Goal: Task Accomplishment & Management: Complete application form

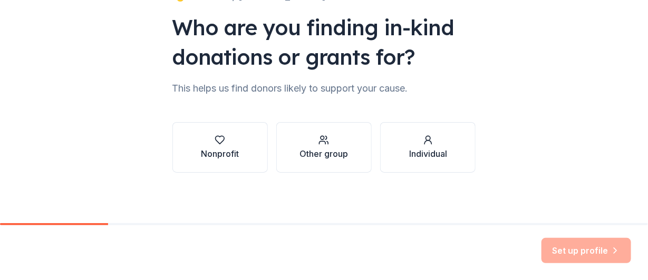
scroll to position [105, 0]
click at [201, 145] on div "button" at bounding box center [220, 140] width 38 height 11
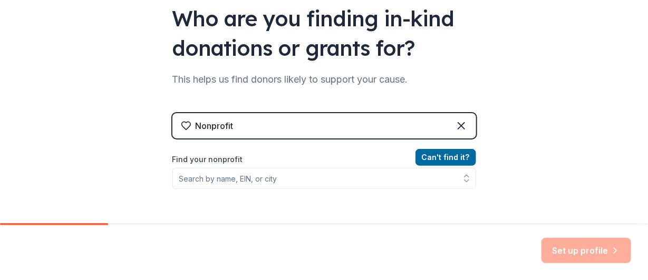
click at [246, 139] on div "Nonprofit" at bounding box center [323, 125] width 303 height 25
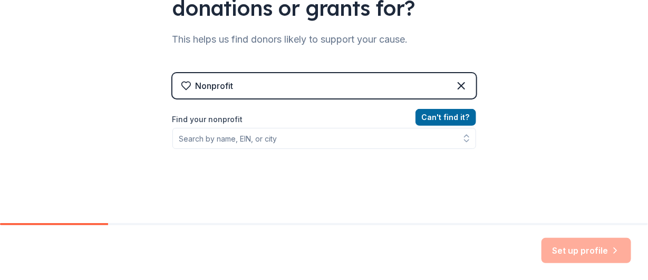
scroll to position [211, 0]
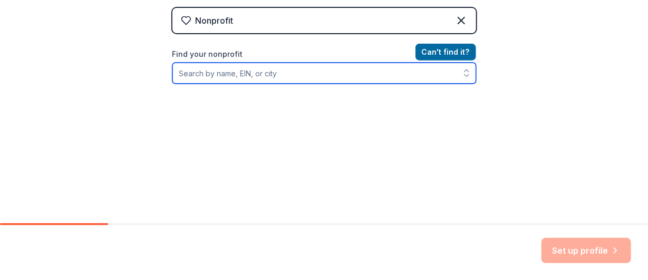
click at [189, 84] on input "Find your nonprofit" at bounding box center [323, 73] width 303 height 21
type input "t"
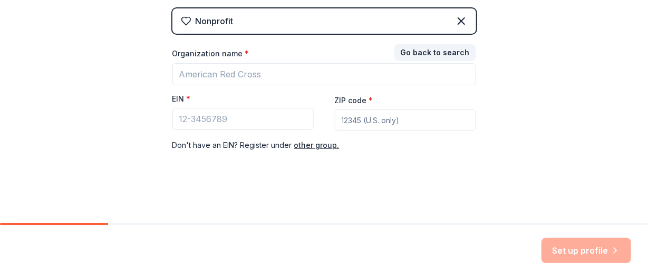
click at [223, 34] on div "Nonprofit" at bounding box center [323, 20] width 303 height 25
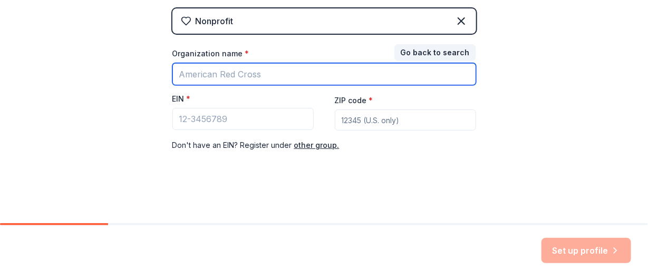
click at [205, 85] on input "Organization name *" at bounding box center [323, 74] width 303 height 22
type input "providence village"
drag, startPoint x: 243, startPoint y: 104, endPoint x: 107, endPoint y: 104, distance: 136.5
click at [107, 104] on div "👋 Welcome, Susan! Who are you finding in-kind donations or grants for? This hel…" at bounding box center [324, 7] width 648 height 434
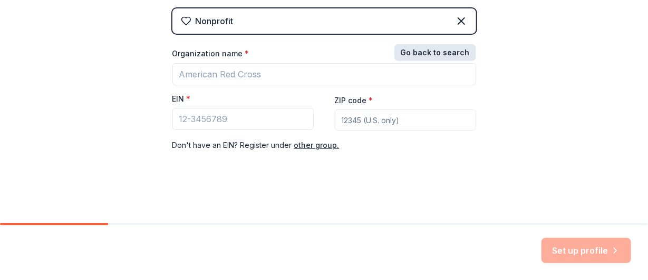
click at [431, 61] on button "Go back to search" at bounding box center [435, 52] width 82 height 17
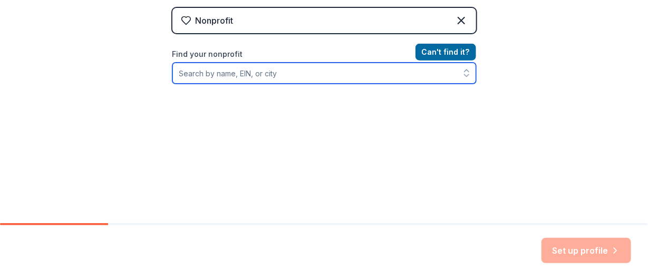
click at [193, 84] on input "Find your nonprofit" at bounding box center [323, 73] width 303 height 21
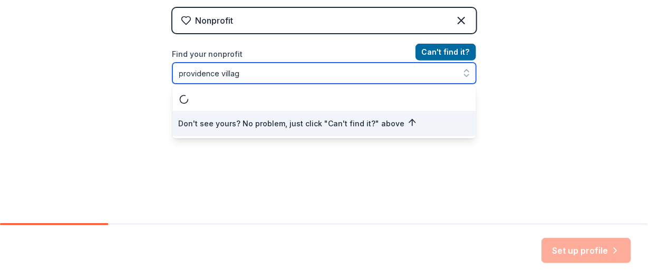
type input "providence village"
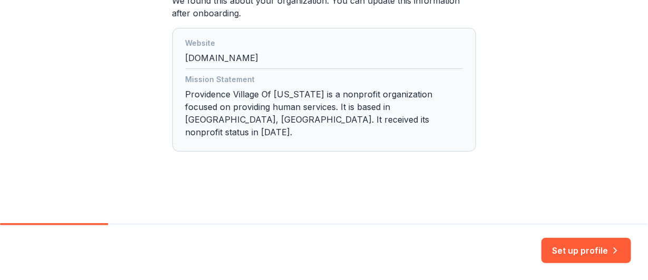
scroll to position [369, 0]
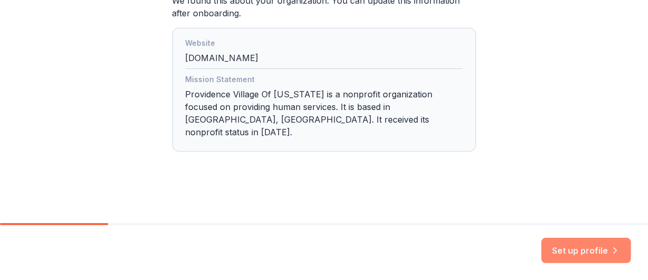
click at [577, 239] on button "Set up profile" at bounding box center [586, 250] width 90 height 25
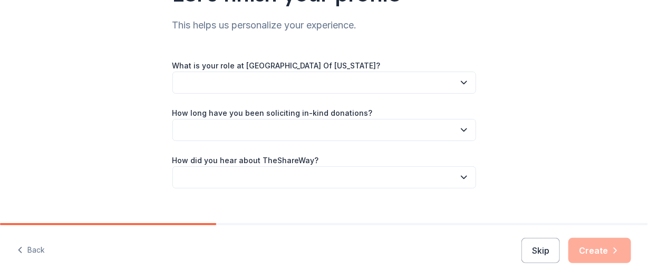
scroll to position [105, 0]
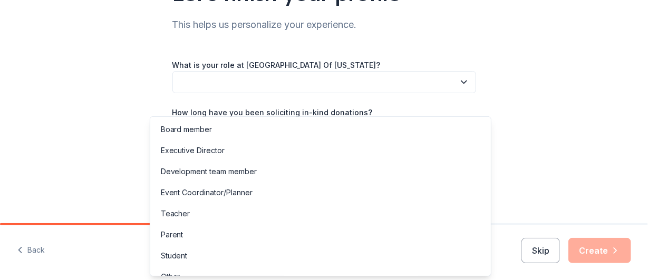
click at [228, 93] on button "button" at bounding box center [323, 82] width 303 height 22
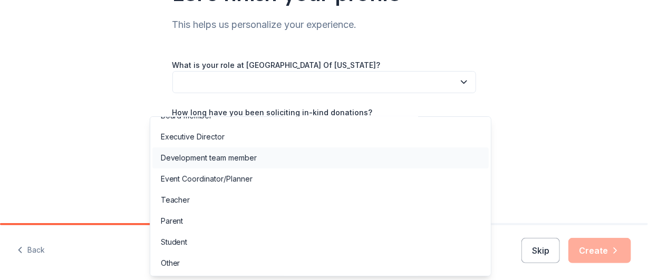
click at [207, 152] on div "Development team member" at bounding box center [209, 158] width 96 height 13
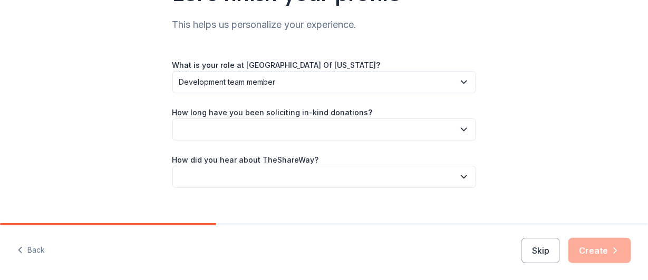
click at [172, 141] on button "button" at bounding box center [323, 130] width 303 height 22
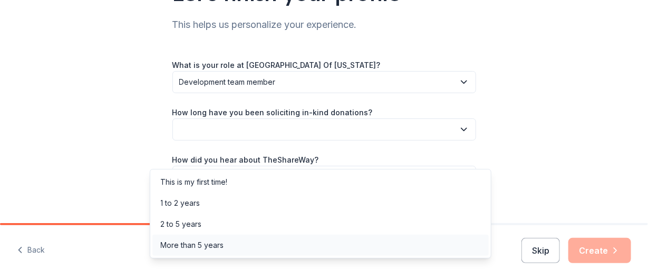
click at [208, 252] on div "More than 5 years" at bounding box center [192, 245] width 63 height 13
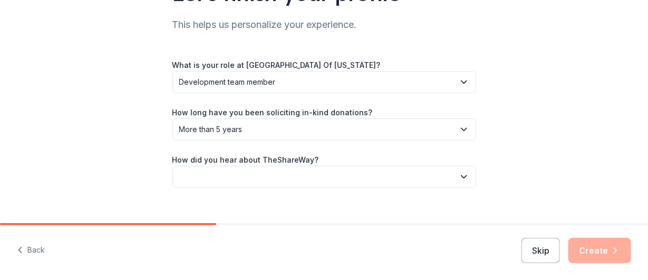
scroll to position [158, 0]
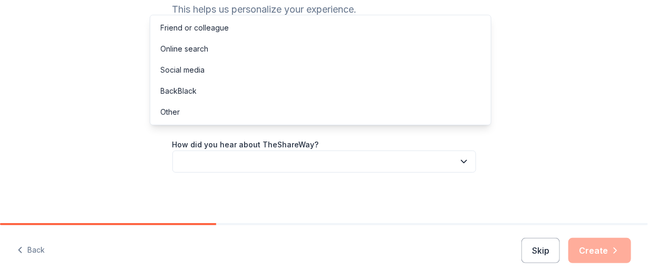
click at [215, 153] on button "button" at bounding box center [323, 162] width 303 height 22
click at [209, 50] on div "Online search" at bounding box center [185, 49] width 48 height 13
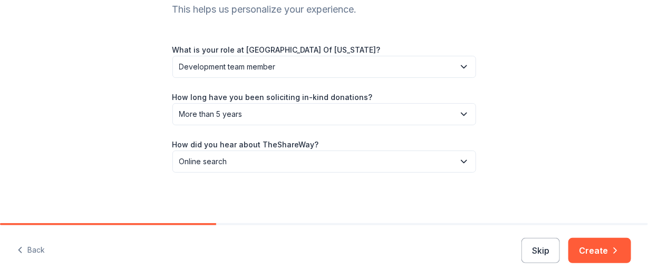
scroll to position [165, 0]
click at [597, 243] on button "Create" at bounding box center [599, 250] width 63 height 25
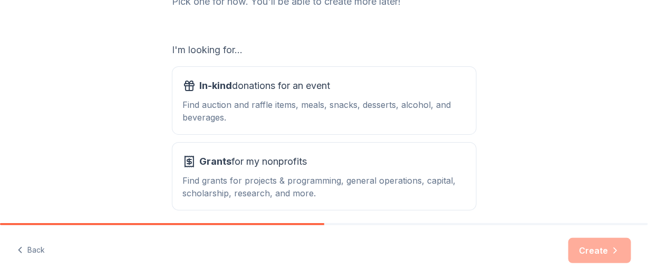
scroll to position [211, 0]
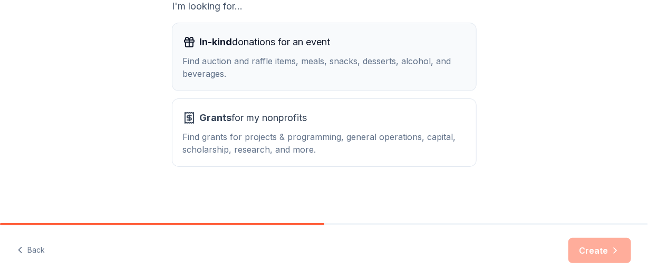
click at [250, 77] on div "Find auction and raffle items, meals, snacks, desserts, alcohol, and beverages." at bounding box center [324, 67] width 282 height 25
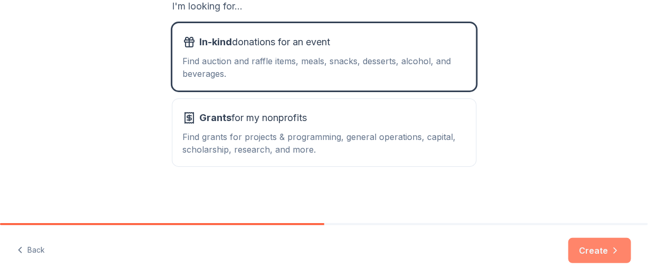
click at [585, 243] on button "Create" at bounding box center [599, 250] width 63 height 25
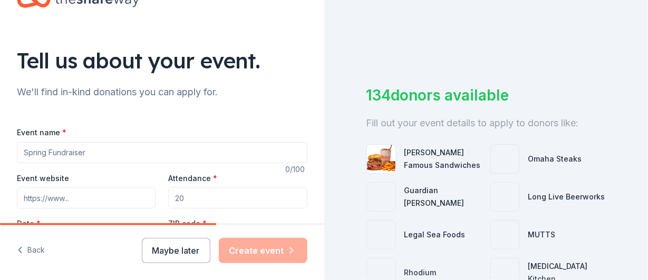
scroll to position [52, 0]
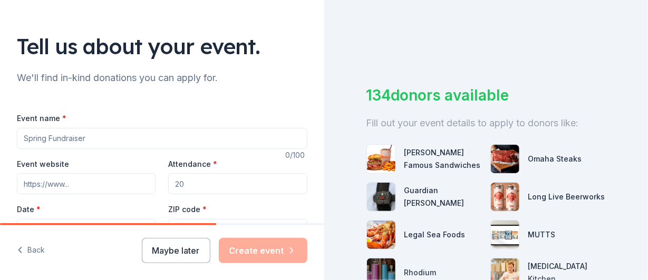
click at [111, 149] on input "Event name *" at bounding box center [162, 138] width 290 height 21
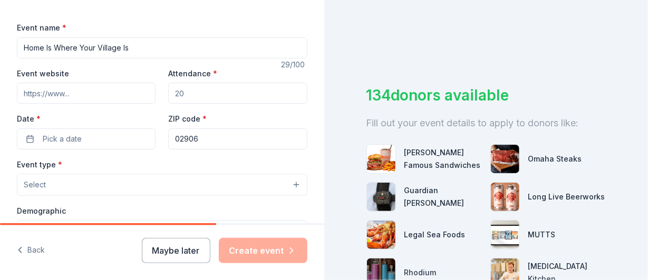
scroll to position [158, 0]
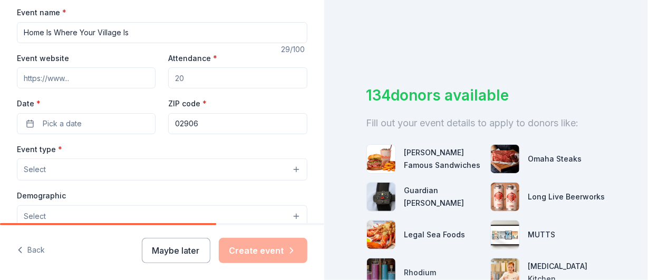
type input "Home Is Where Your Village Is"
click at [82, 89] on input "Event website" at bounding box center [86, 77] width 139 height 21
type input "http://www.villagecommonri.org"
click at [188, 89] on input "Attendance *" at bounding box center [237, 77] width 139 height 21
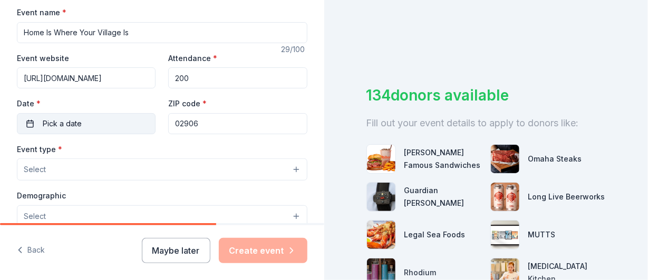
type input "200"
click at [115, 134] on button "Pick a date" at bounding box center [86, 123] width 139 height 21
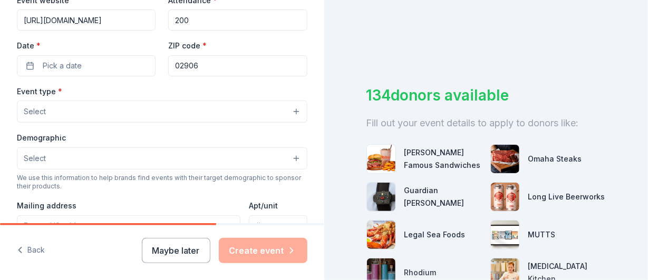
scroll to position [217, 0]
click at [122, 76] on button "Pick a date" at bounding box center [86, 65] width 139 height 21
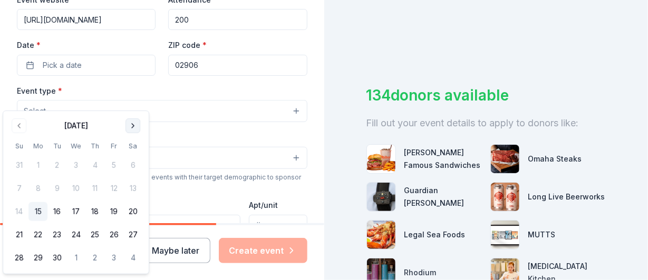
click at [140, 124] on button "Go to next month" at bounding box center [132, 126] width 15 height 15
click at [104, 244] on button "23" at bounding box center [94, 234] width 19 height 19
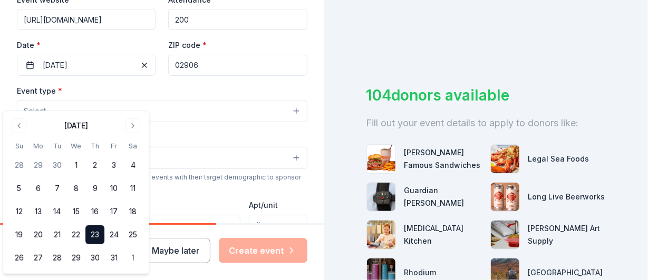
click at [189, 123] on div "Event type * Select" at bounding box center [162, 103] width 290 height 38
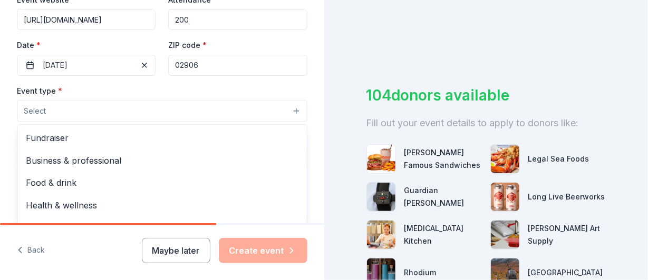
click at [71, 122] on button "Select" at bounding box center [162, 111] width 290 height 22
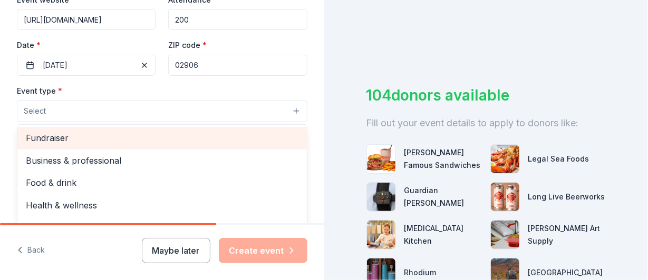
click at [74, 145] on span "Fundraiser" at bounding box center [162, 138] width 272 height 14
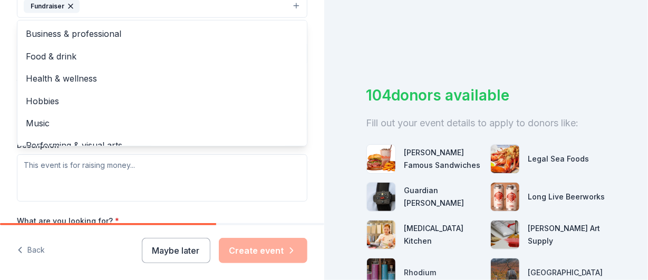
scroll to position [375, 0]
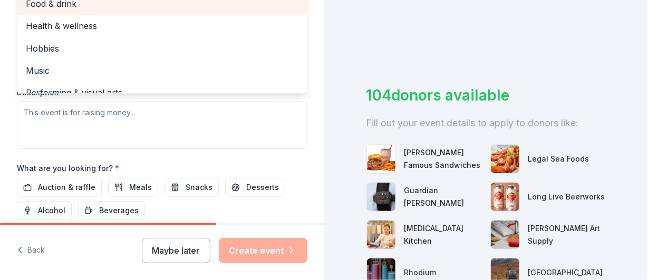
click at [75, 11] on span "Food & drink" at bounding box center [162, 4] width 272 height 14
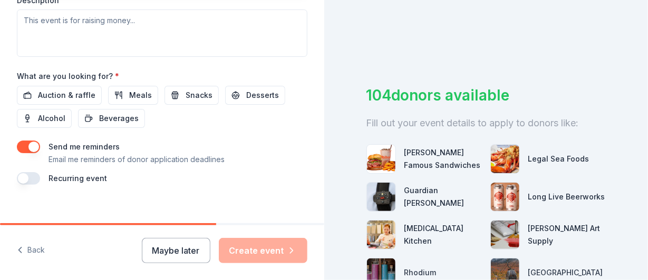
scroll to position [480, 0]
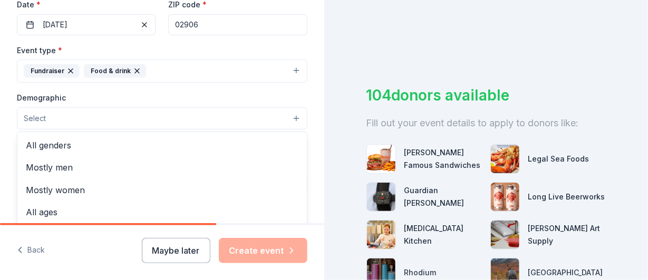
click at [108, 130] on button "Select" at bounding box center [162, 118] width 290 height 22
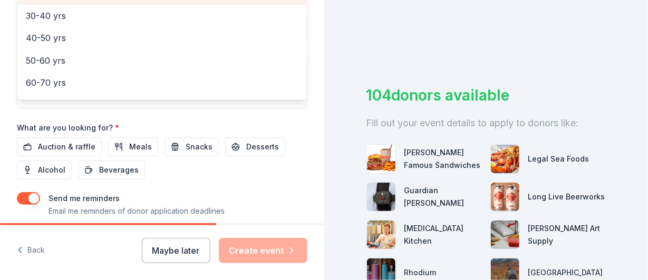
scroll to position [158, 0]
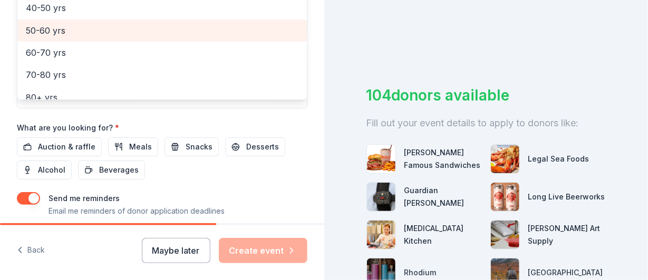
click at [89, 42] on div "50-60 yrs" at bounding box center [161, 30] width 289 height 22
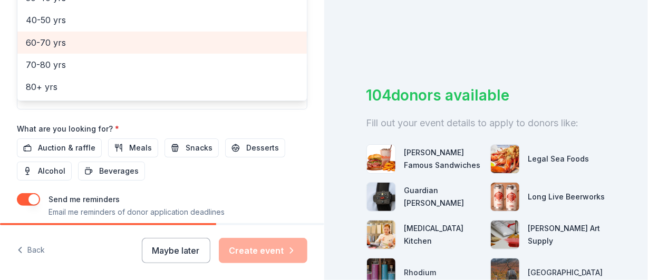
click at [89, 50] on span "60-70 yrs" at bounding box center [162, 43] width 272 height 14
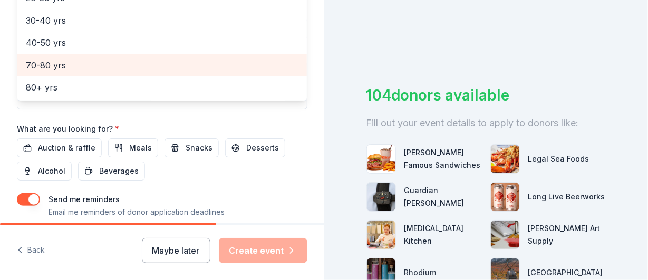
click at [91, 72] on span "70-80 yrs" at bounding box center [162, 65] width 272 height 14
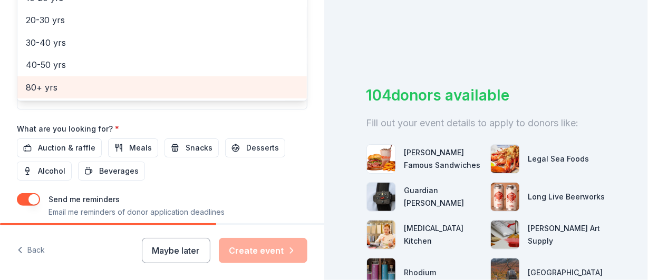
click at [89, 94] on span "80+ yrs" at bounding box center [162, 88] width 272 height 14
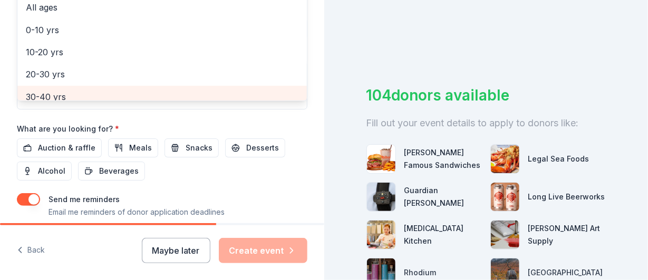
scroll to position [0, 0]
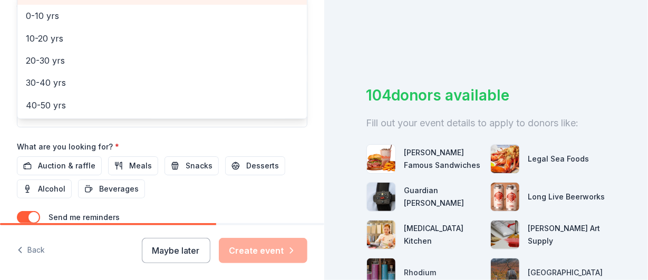
scroll to position [64, 0]
click at [224, 199] on div "Event name * Home Is Where Your Village Is 29 /100 Event website http://www.vil…" at bounding box center [162, 2] width 290 height 507
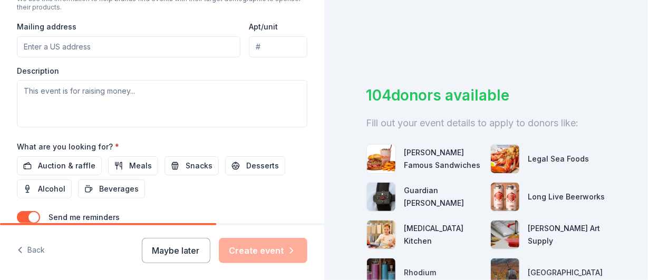
scroll to position [405, 0]
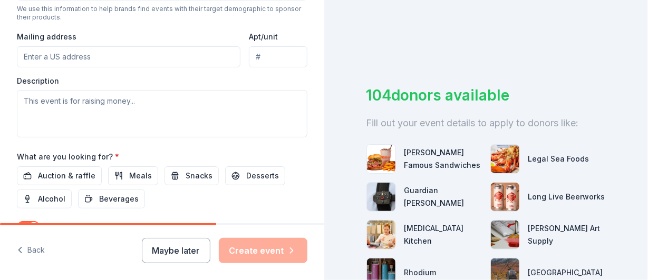
click at [113, 67] on input "Mailing address" at bounding box center [128, 56] width 223 height 21
type input "245 Waterman Street"
type input "Suite 406"
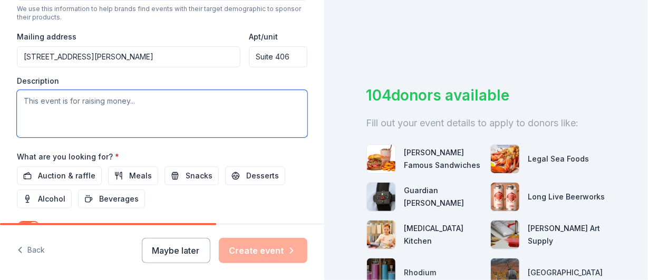
click at [52, 138] on textarea at bounding box center [162, 113] width 290 height 47
click at [194, 138] on textarea at bounding box center [162, 113] width 290 height 47
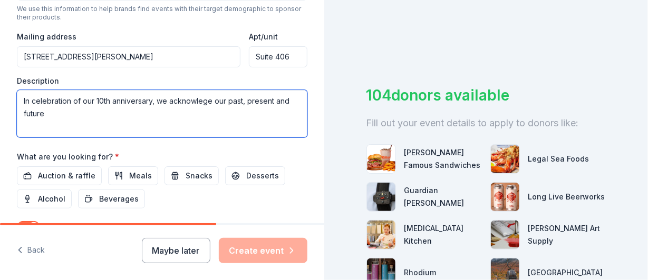
click at [228, 138] on textarea "In celebration of our 10th anniversary, we acknowlege our past, present and fut…" at bounding box center [162, 113] width 290 height 47
click at [235, 138] on textarea "In celebration of our 10th anniversary, we acknowledge our past, present and fu…" at bounding box center [162, 113] width 290 height 47
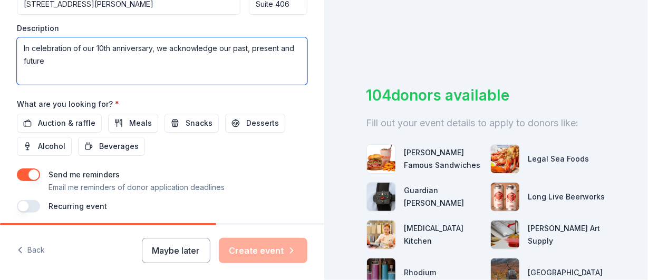
scroll to position [511, 0]
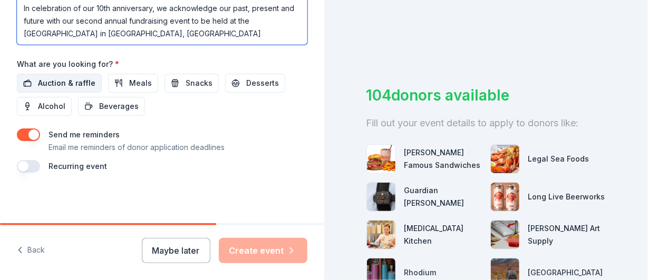
type textarea "In celebration of our 10th anniversary, we acknowledge our past, present and fu…"
click at [65, 90] on span "Auction & raffle" at bounding box center [66, 83] width 57 height 13
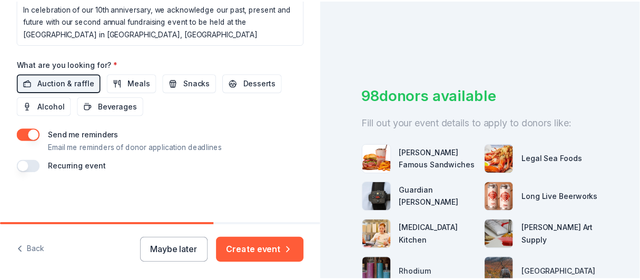
scroll to position [588, 0]
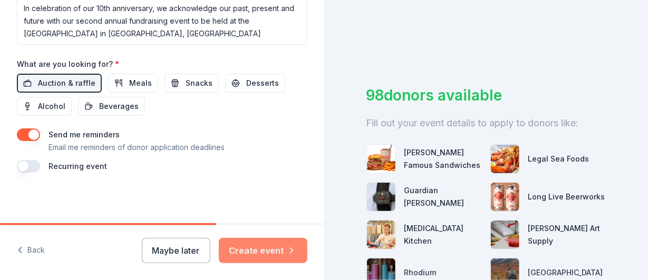
click at [265, 241] on button "Create event" at bounding box center [263, 250] width 89 height 25
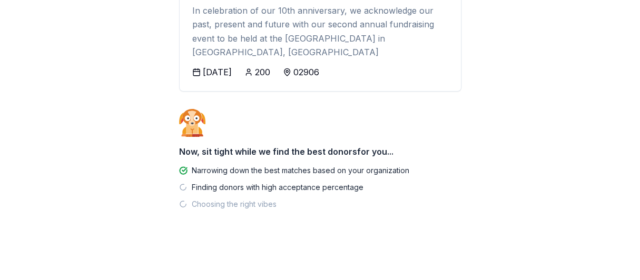
scroll to position [246, 0]
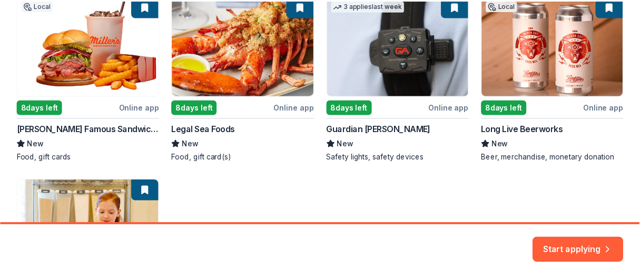
scroll to position [271, 0]
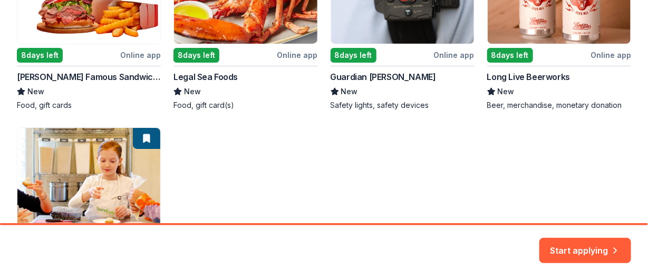
click at [288, 92] on div "Local 8 days left Online app Miller’s Famous Sandwiches New Food, gift cards 8 …" at bounding box center [324, 119] width 614 height 352
click at [199, 92] on div "Local 8 days left Online app Miller’s Famous Sandwiches New Food, gift cards 8 …" at bounding box center [324, 119] width 614 height 352
click at [250, 48] on div "Local 8 days left Online app Miller’s Famous Sandwiches New Food, gift cards 8 …" at bounding box center [324, 119] width 614 height 352
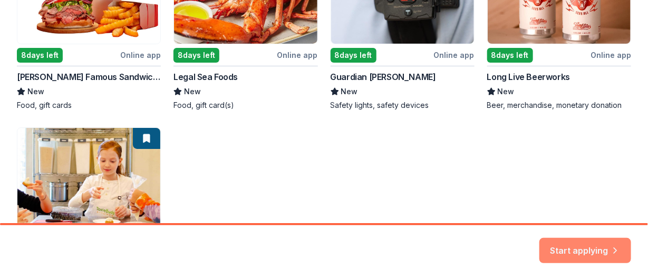
click at [544, 241] on button "Start applying" at bounding box center [585, 244] width 92 height 25
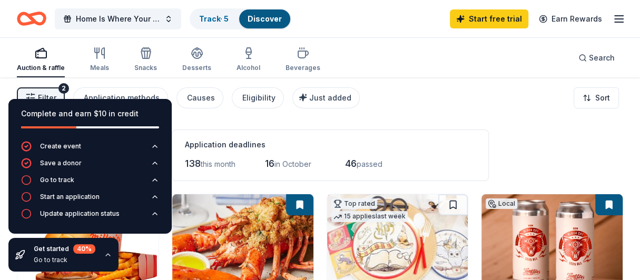
click at [451, 104] on div "Filter 2 Application methods Causes Eligibility Just added Sort" at bounding box center [320, 98] width 640 height 42
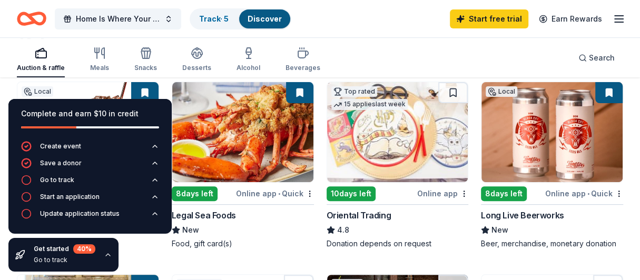
scroll to position [52, 0]
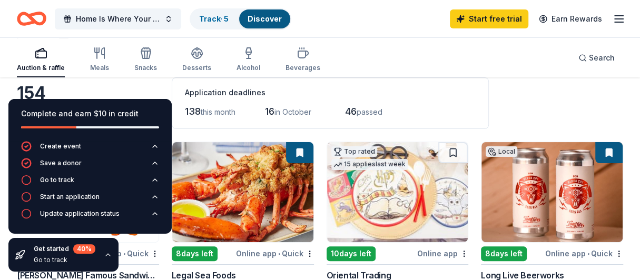
click at [153, 99] on div "Complete and earn $10 in credit" at bounding box center [89, 120] width 163 height 42
click at [110, 254] on icon "button" at bounding box center [108, 255] width 4 height 2
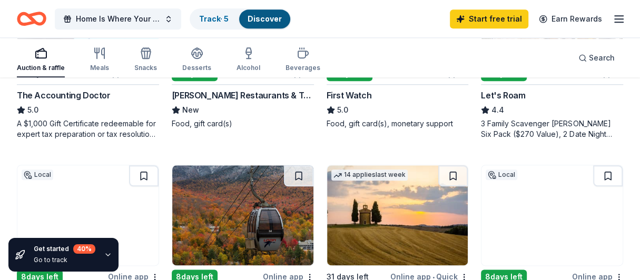
scroll to position [632, 0]
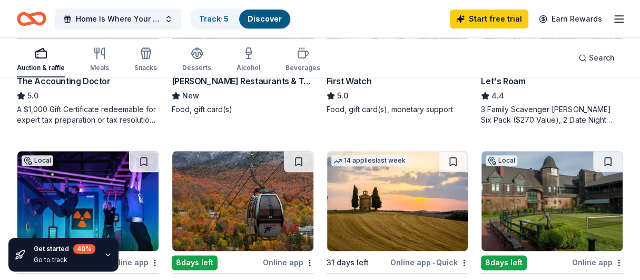
click at [287, 66] on div "Online app" at bounding box center [288, 59] width 51 height 13
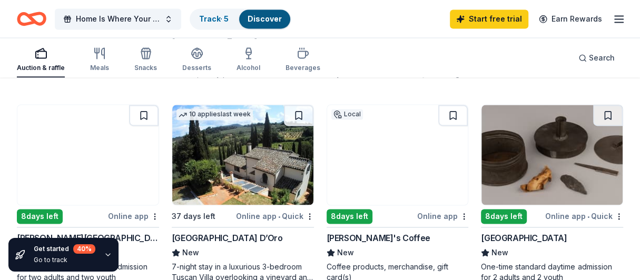
scroll to position [895, 0]
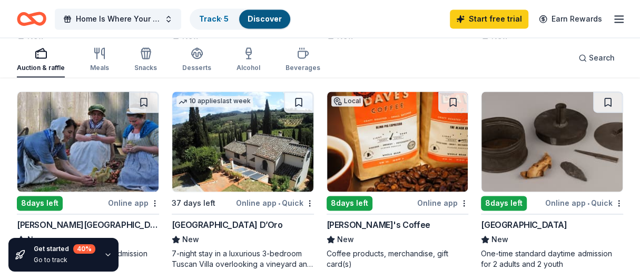
click at [128, 6] on div "Online app" at bounding box center [133, -1] width 51 height 13
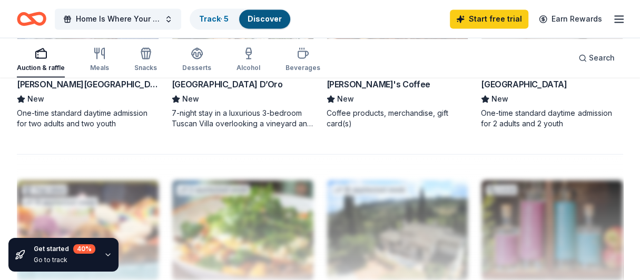
scroll to position [1054, 0]
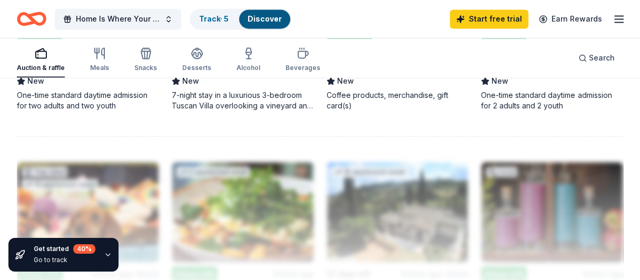
click at [428, 51] on div "Online app" at bounding box center [442, 44] width 51 height 13
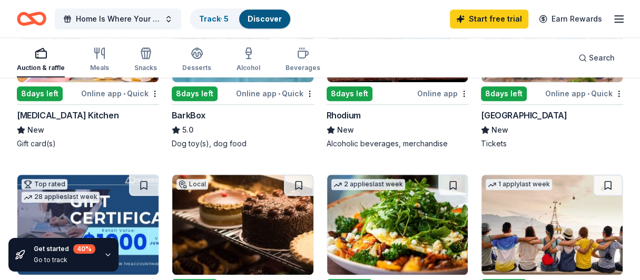
scroll to position [421, 0]
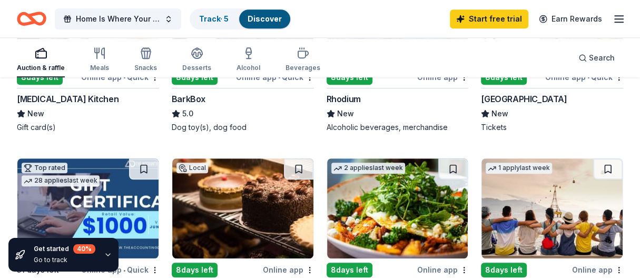
click at [218, 85] on div "8 days left" at bounding box center [195, 77] width 46 height 15
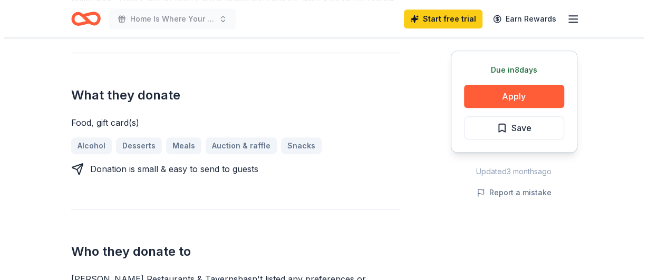
scroll to position [421, 0]
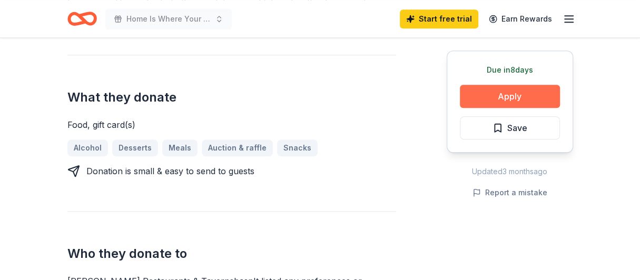
click at [482, 107] on button "Apply" at bounding box center [510, 96] width 100 height 23
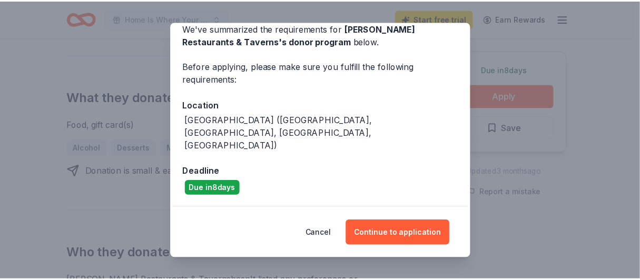
scroll to position [59, 0]
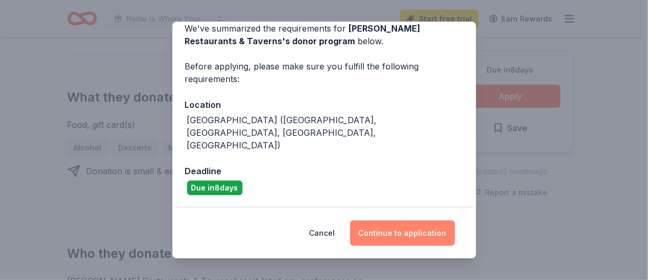
click at [393, 227] on button "Continue to application" at bounding box center [402, 233] width 105 height 25
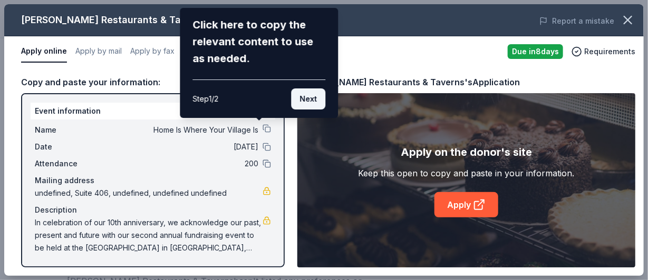
click at [302, 105] on button "Next" at bounding box center [308, 99] width 34 height 21
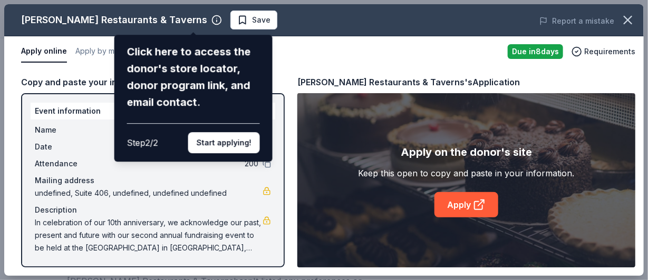
click at [331, 194] on div "[PERSON_NAME] Restaurants & Taverns Click here to access the donor's store loca…" at bounding box center [323, 140] width 639 height 272
click at [239, 153] on button "Start applying!" at bounding box center [224, 142] width 72 height 21
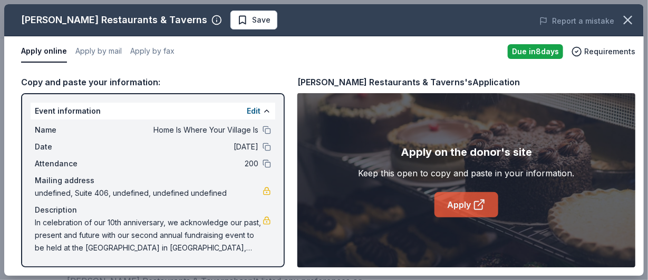
click at [462, 204] on link "Apply" at bounding box center [466, 204] width 64 height 25
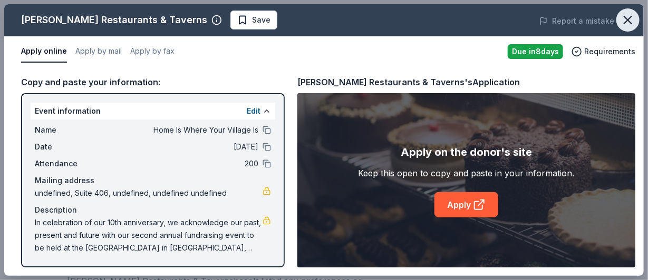
click at [626, 18] on icon "button" at bounding box center [627, 20] width 15 height 15
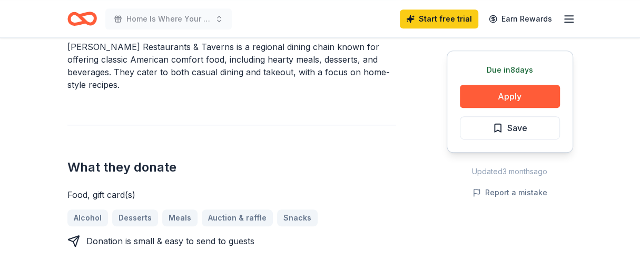
scroll to position [316, 0]
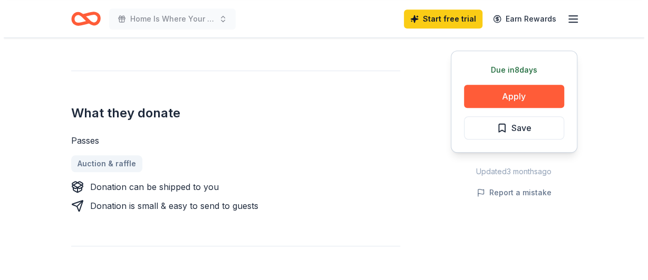
scroll to position [474, 0]
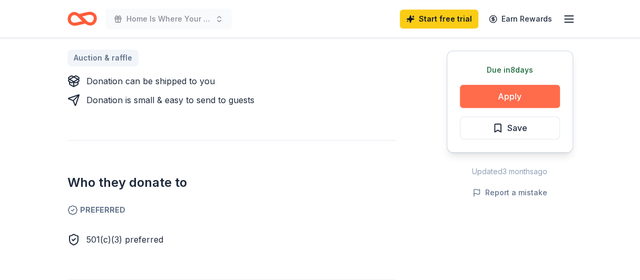
click at [481, 107] on button "Apply" at bounding box center [510, 96] width 100 height 23
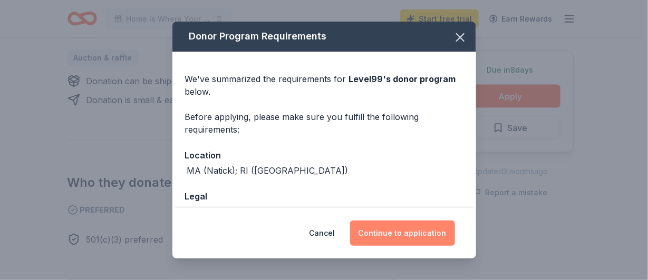
click at [437, 229] on button "Continue to application" at bounding box center [402, 233] width 105 height 25
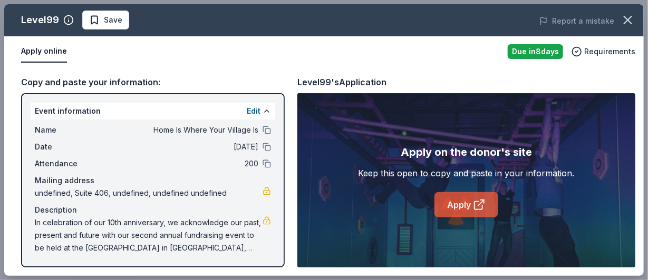
click at [456, 208] on link "Apply" at bounding box center [466, 204] width 64 height 25
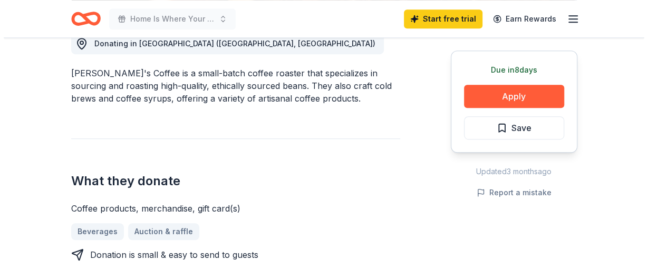
scroll to position [316, 0]
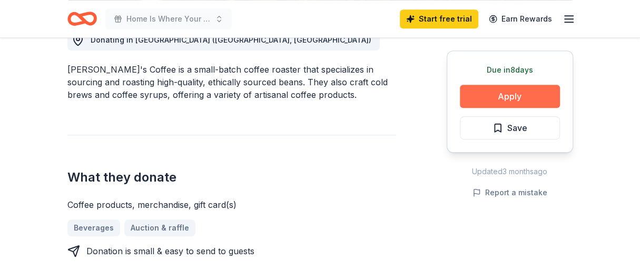
click at [498, 108] on button "Apply" at bounding box center [510, 96] width 100 height 23
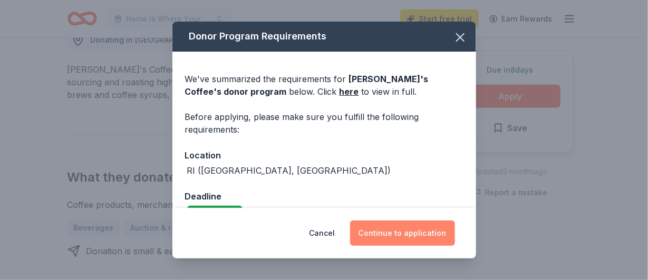
click at [410, 223] on button "Continue to application" at bounding box center [402, 233] width 105 height 25
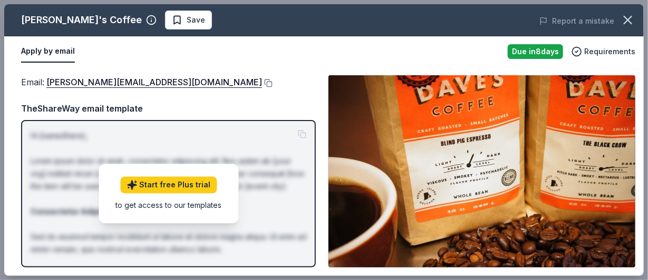
click at [280, 89] on div "Email : neal@davescoffee.com" at bounding box center [168, 82] width 295 height 14
click at [546, 51] on div "Due in 8 days" at bounding box center [534, 51] width 55 height 15
click at [569, 233] on img at bounding box center [481, 171] width 307 height 192
click at [70, 55] on button "Apply by email" at bounding box center [48, 52] width 54 height 22
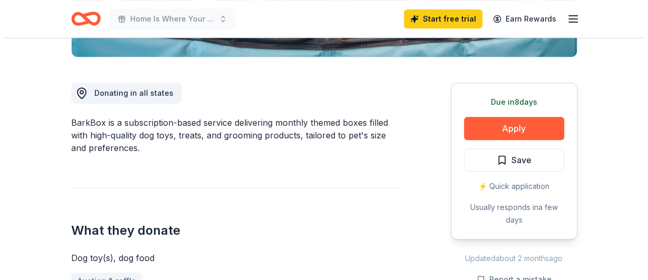
scroll to position [263, 0]
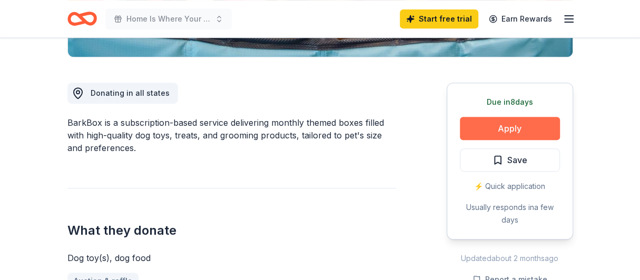
click at [492, 140] on button "Apply" at bounding box center [510, 128] width 100 height 23
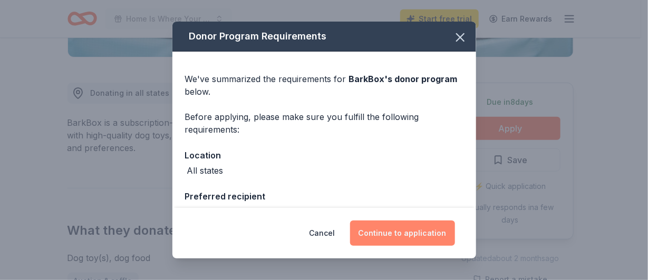
click at [418, 229] on button "Continue to application" at bounding box center [402, 233] width 105 height 25
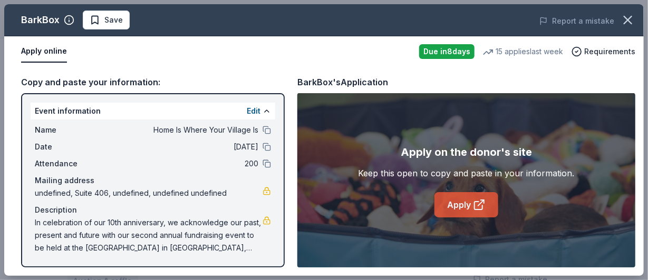
click at [461, 209] on link "Apply" at bounding box center [466, 204] width 64 height 25
